Goal: Transaction & Acquisition: Download file/media

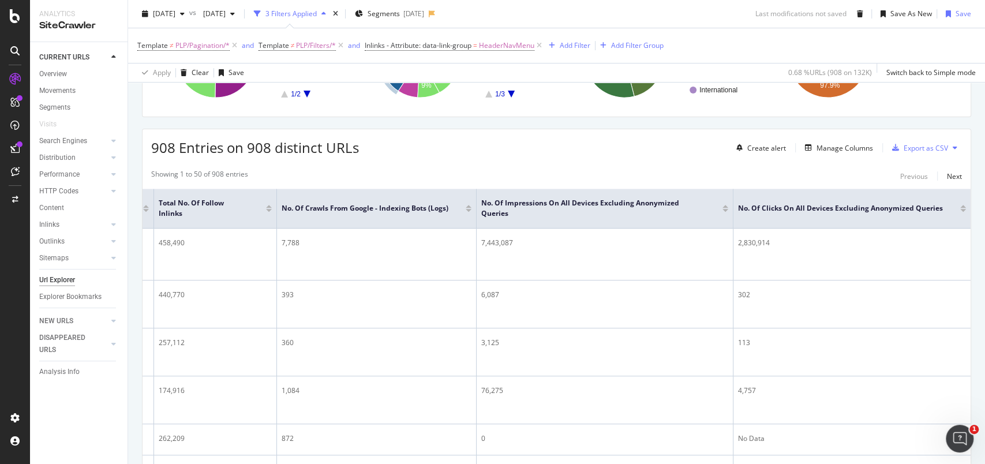
scroll to position [193, 0]
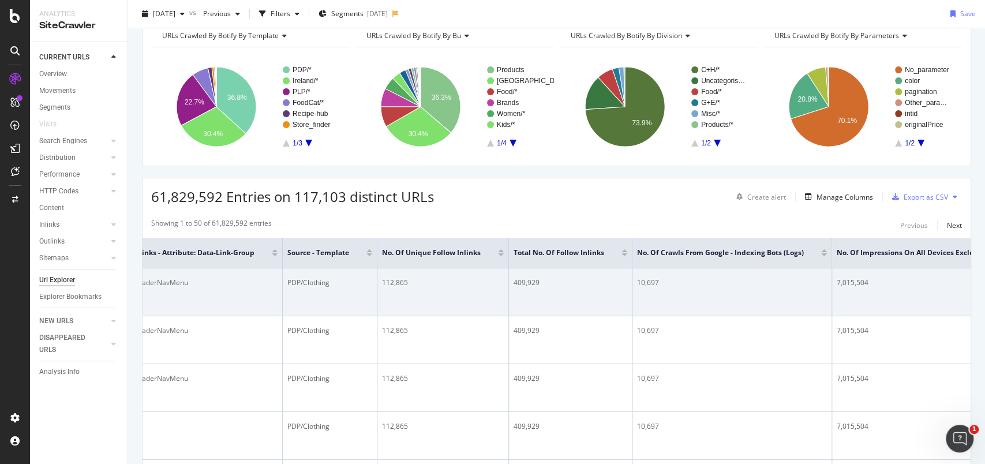
scroll to position [0, 365]
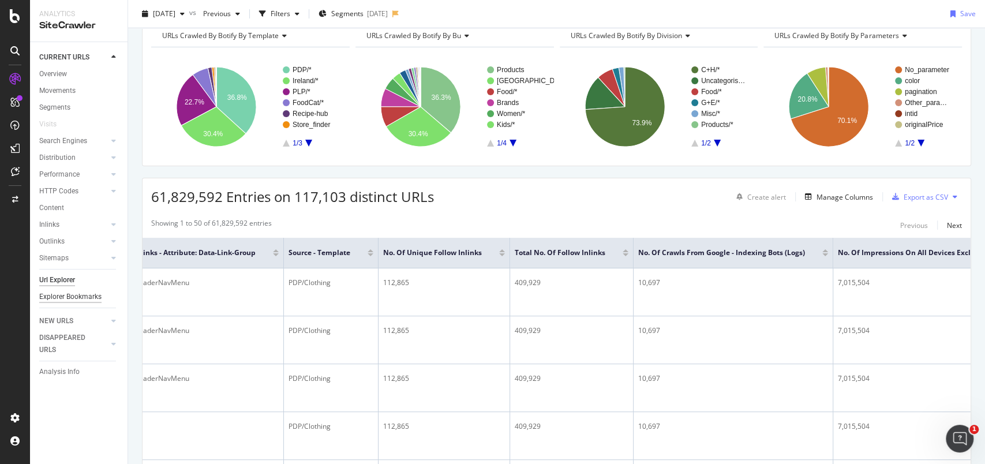
click at [76, 300] on div "Explorer Bookmarks" at bounding box center [70, 297] width 62 height 12
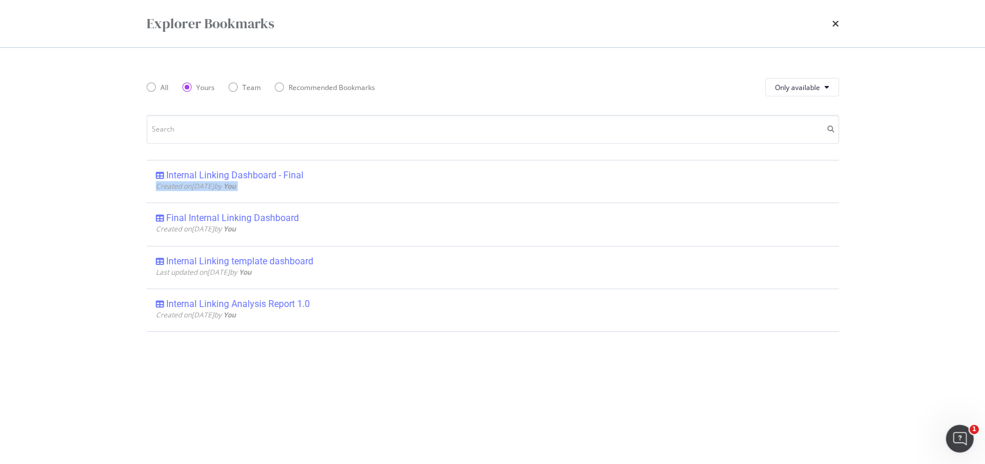
drag, startPoint x: 255, startPoint y: 177, endPoint x: 106, endPoint y: 203, distance: 151.2
click at [106, 203] on div "Explorer Bookmarks All Yours Team Recommended Bookmarks Only available Internal…" at bounding box center [492, 232] width 985 height 464
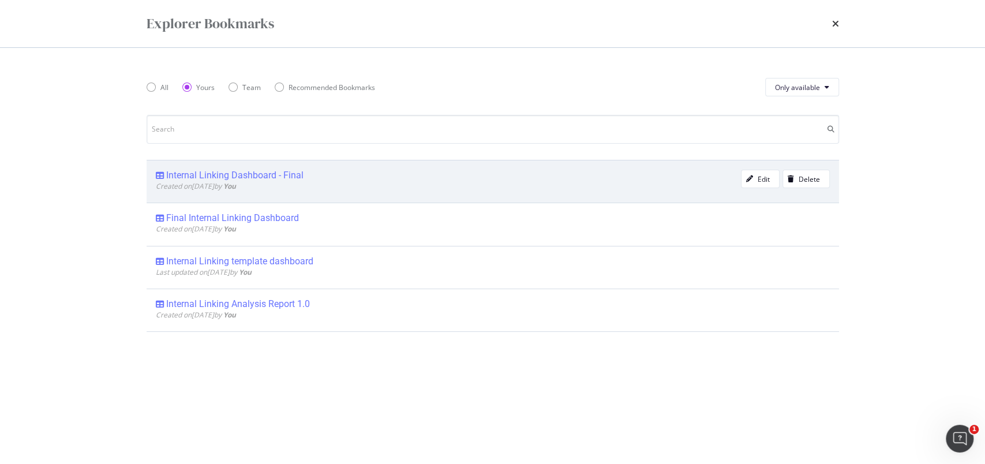
click at [219, 174] on div "Internal Linking Dashboard - Final" at bounding box center [234, 176] width 137 height 12
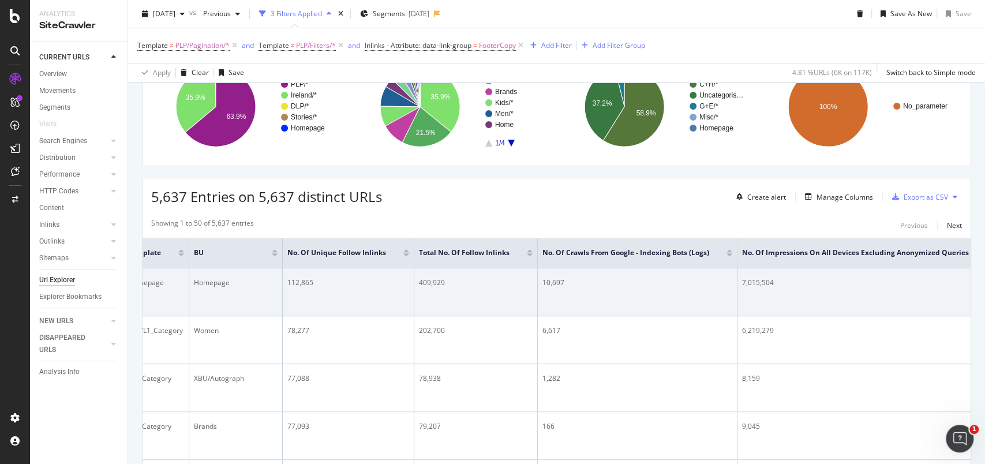
scroll to position [0, 306]
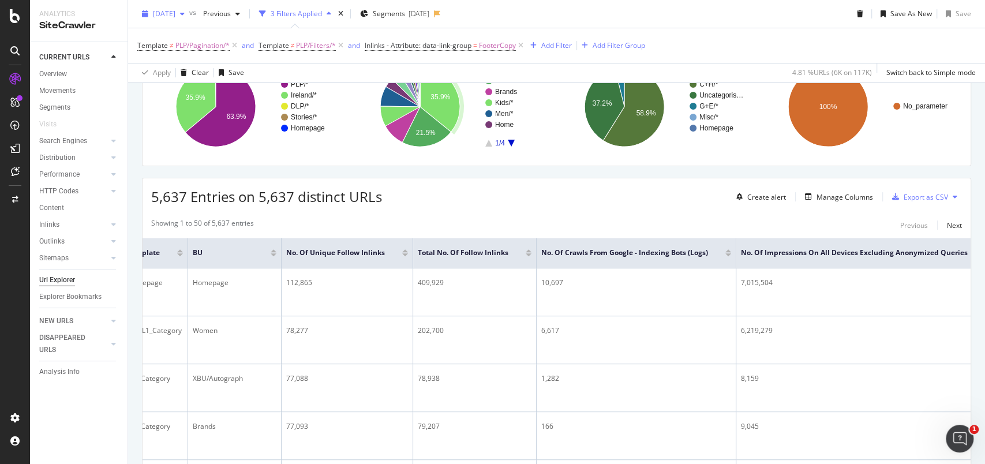
click at [175, 14] on span "2025 Aug. 2nd" at bounding box center [164, 14] width 23 height 10
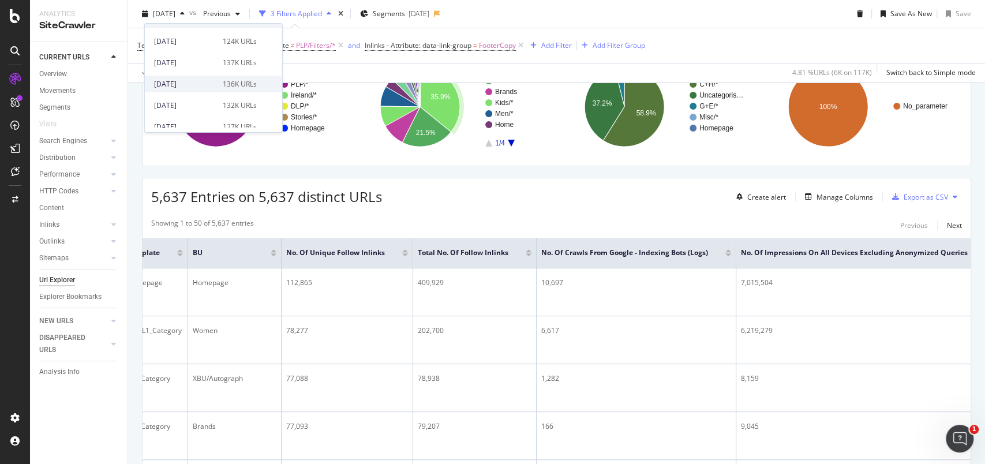
scroll to position [13, 0]
click at [192, 101] on div "[DATE]" at bounding box center [185, 106] width 62 height 10
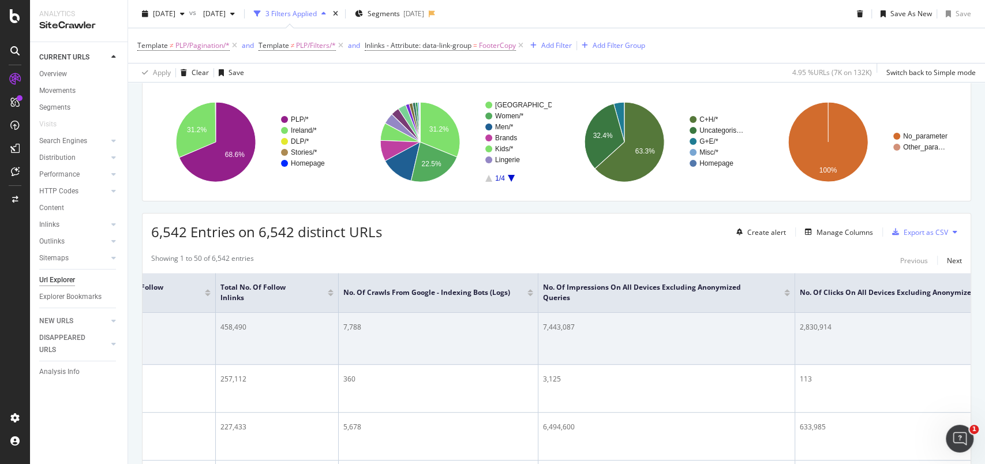
scroll to position [0, 463]
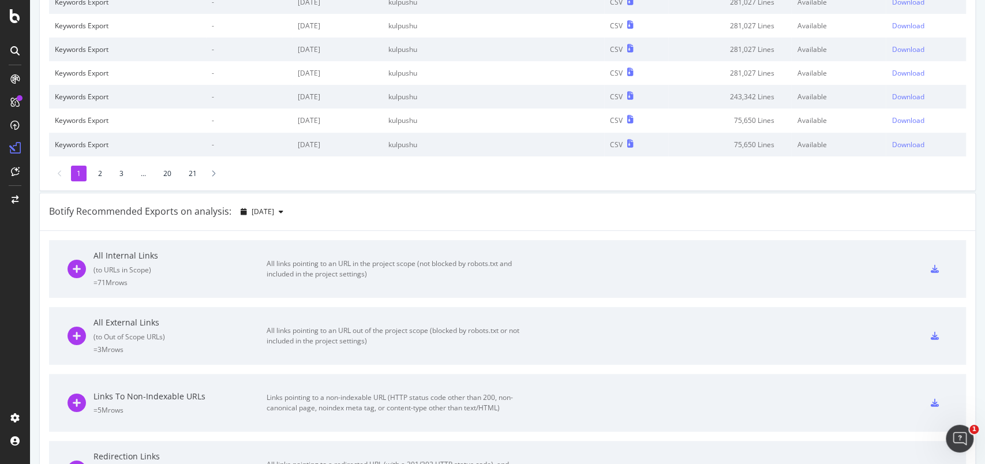
scroll to position [77, 0]
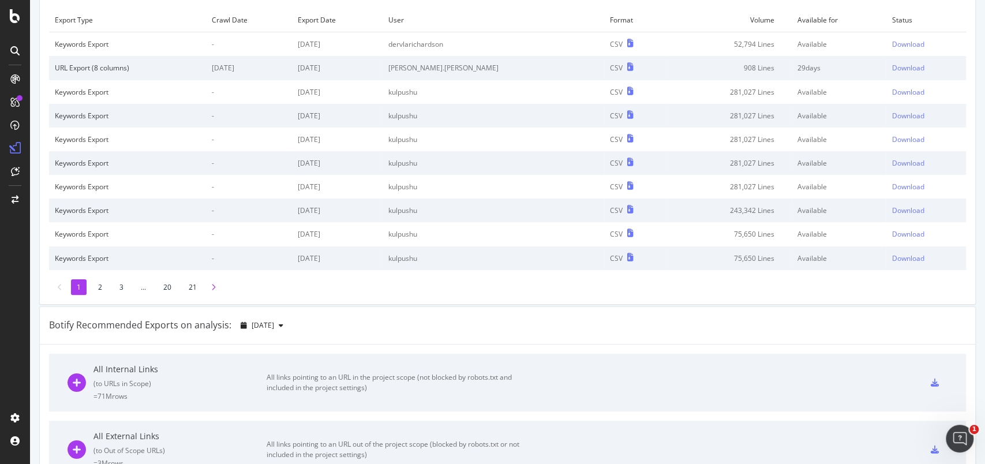
click at [215, 289] on div at bounding box center [213, 287] width 10 height 16
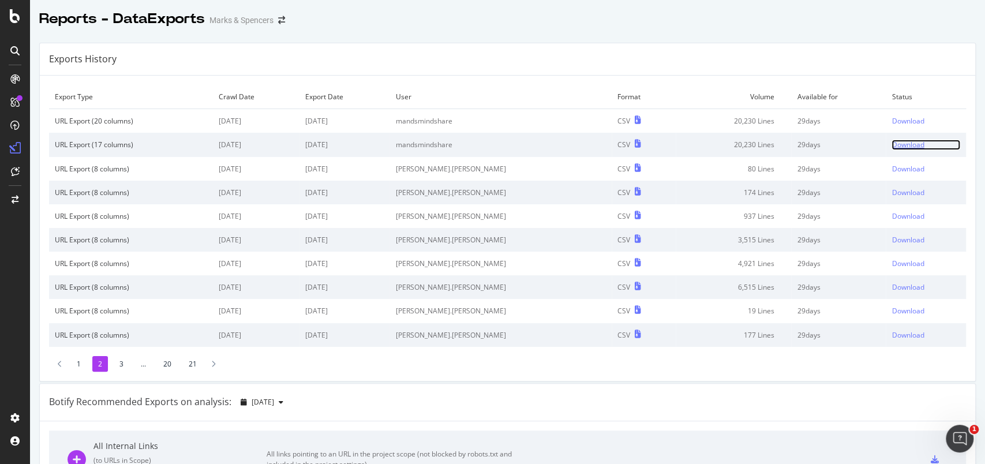
click at [892, 145] on div "Download" at bounding box center [908, 145] width 32 height 10
click at [893, 242] on div "Download" at bounding box center [908, 240] width 32 height 10
click at [215, 362] on div at bounding box center [213, 364] width 10 height 16
click at [231, 362] on div at bounding box center [235, 364] width 10 height 16
click at [254, 363] on icon at bounding box center [256, 364] width 5 height 7
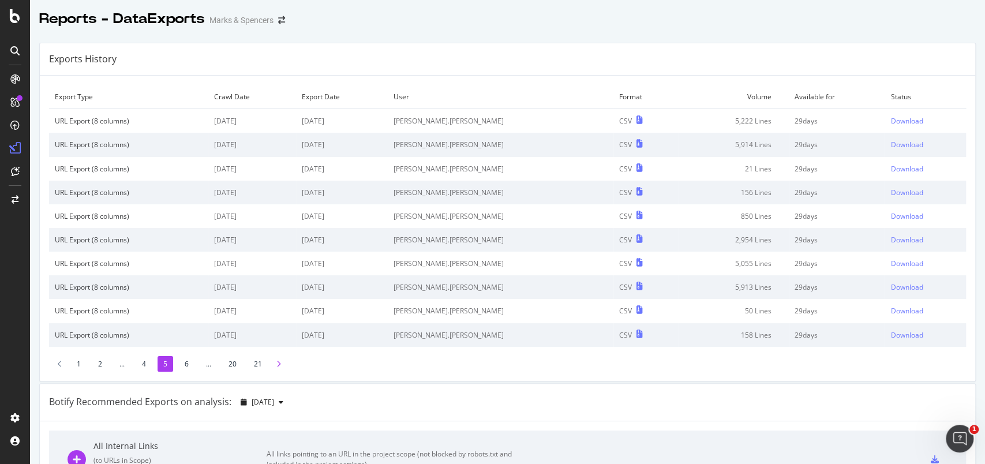
click at [279, 364] on icon at bounding box center [278, 364] width 5 height 7
click at [279, 362] on icon at bounding box center [278, 364] width 5 height 7
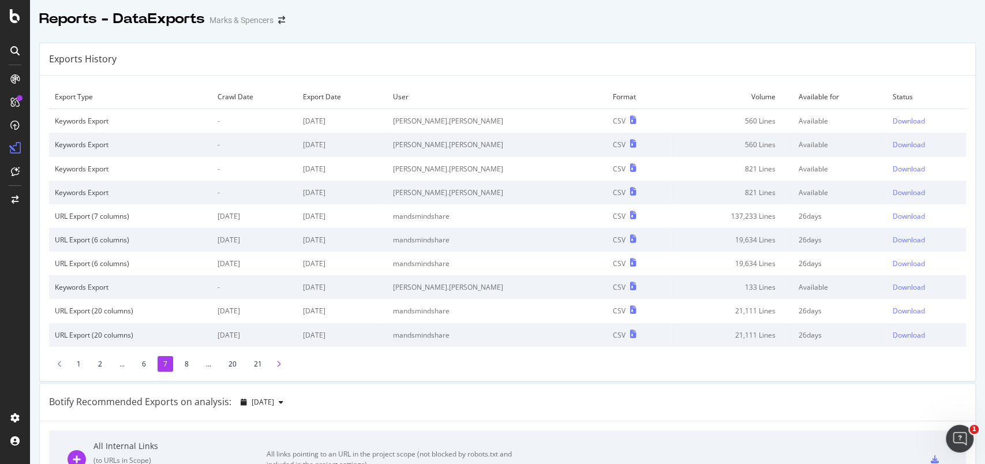
click at [278, 365] on icon at bounding box center [278, 364] width 5 height 7
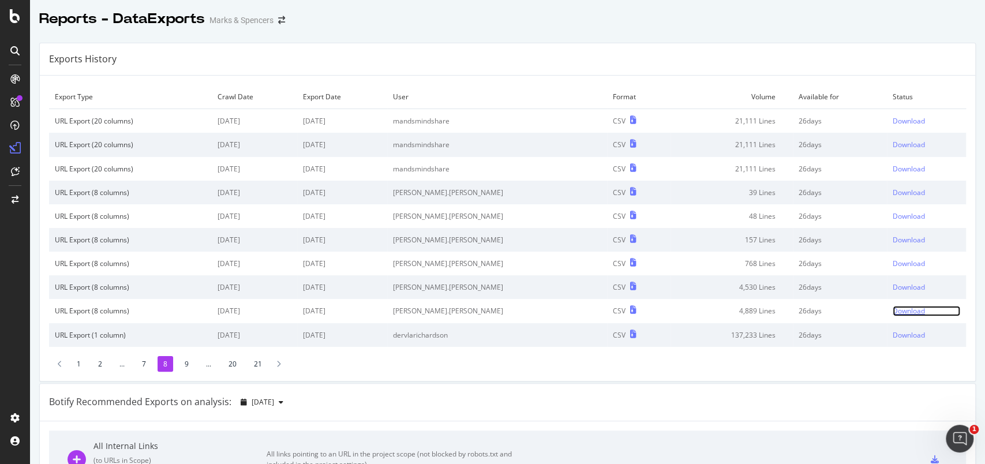
click at [893, 311] on div "Download" at bounding box center [909, 311] width 32 height 10
click at [80, 363] on li "1" at bounding box center [79, 364] width 16 height 16
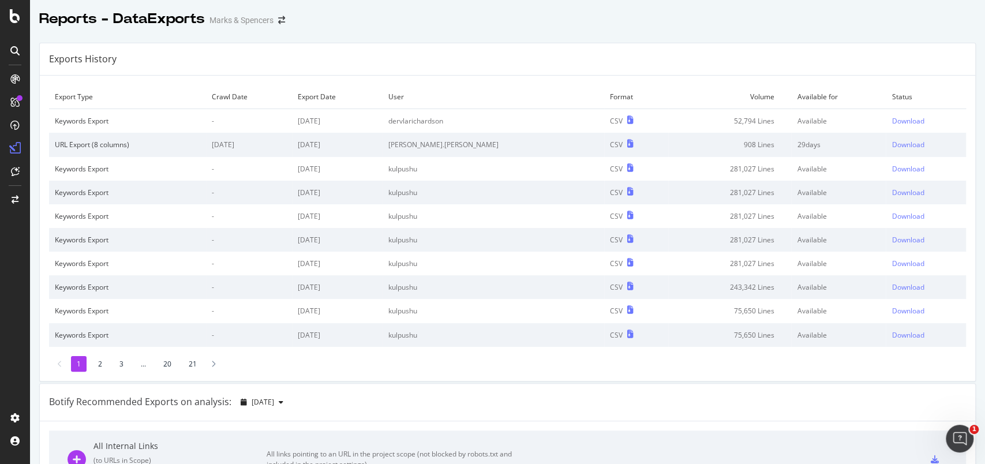
click at [97, 361] on li "2" at bounding box center [100, 364] width 16 height 16
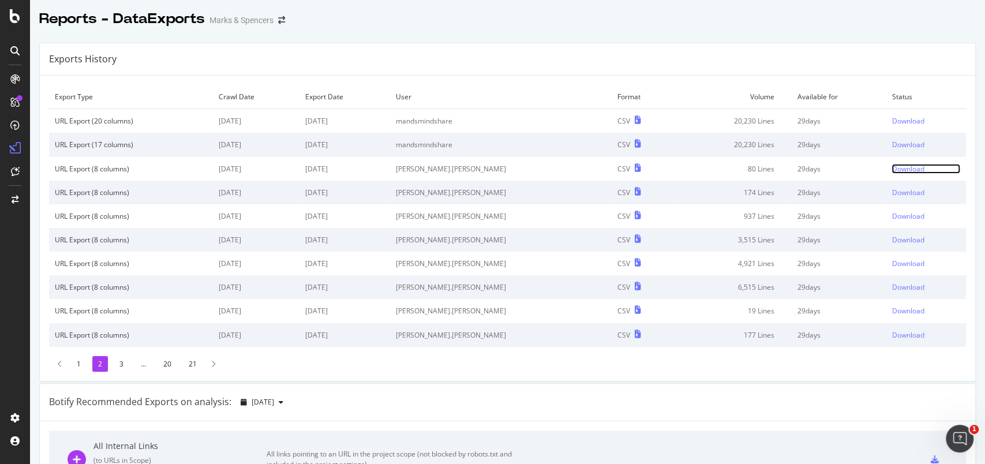
click at [892, 171] on div "Download" at bounding box center [908, 169] width 32 height 10
click at [892, 190] on div "Download" at bounding box center [908, 193] width 32 height 10
